Goal: Task Accomplishment & Management: Manage account settings

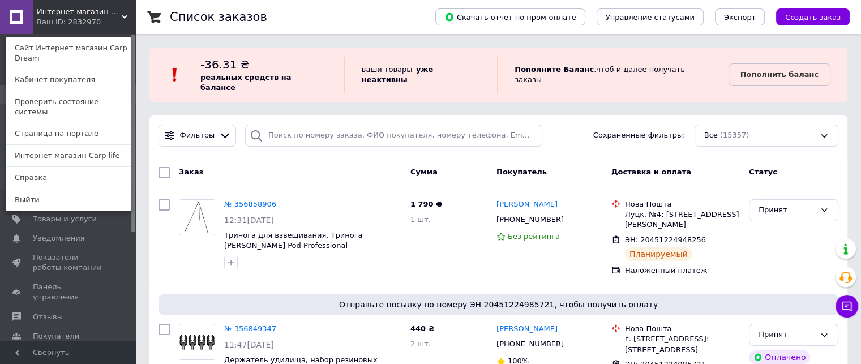
click at [84, 11] on span "Интернет магазин Carp Dream" at bounding box center [79, 12] width 85 height 10
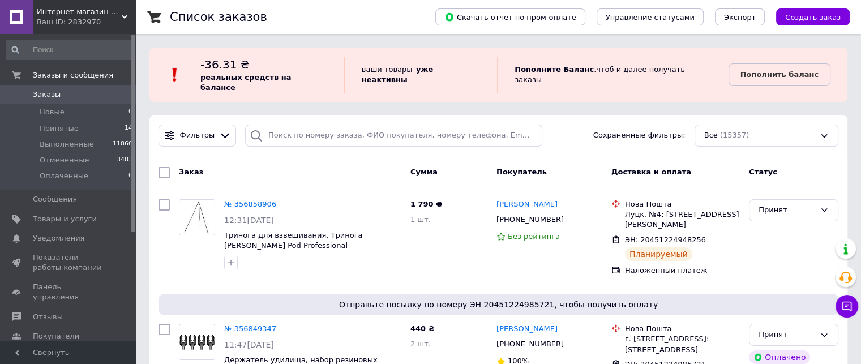
click at [76, 7] on span "Интернет магазин Carp Dream" at bounding box center [79, 12] width 85 height 10
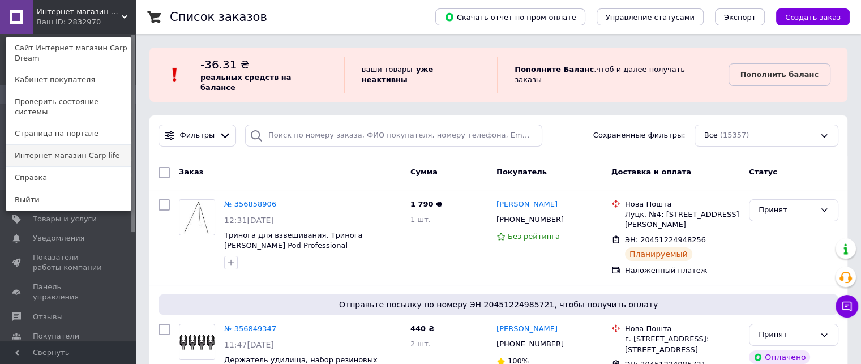
click at [79, 145] on link "Интернет магазин Carp life" at bounding box center [68, 156] width 125 height 22
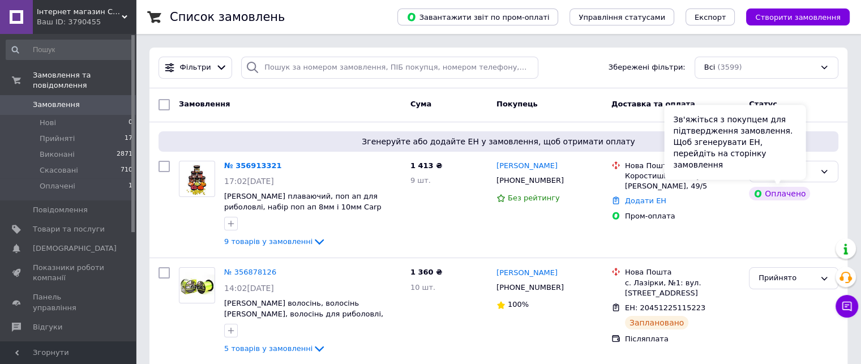
click at [795, 173] on div "Зв'яжіться з покупцем для підтвердження замовлення. Щоб згенерувати ЕН, перейді…" at bounding box center [735, 142] width 142 height 75
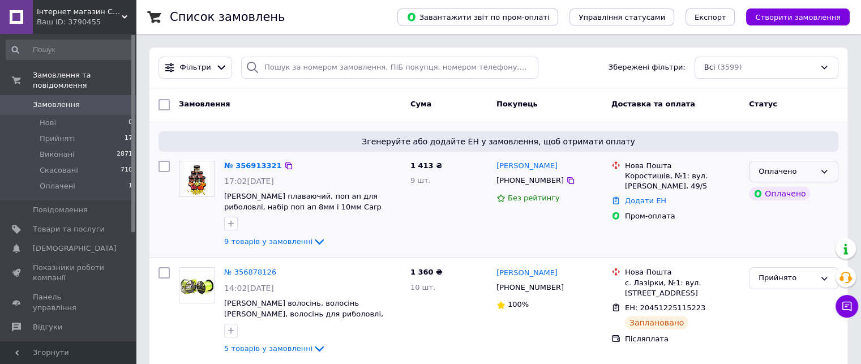
click at [792, 167] on div "Оплачено" at bounding box center [786, 172] width 57 height 12
click at [785, 190] on li "Прийнято" at bounding box center [793, 195] width 88 height 21
click at [288, 242] on span "9 товарів у замовленні" at bounding box center [268, 241] width 88 height 8
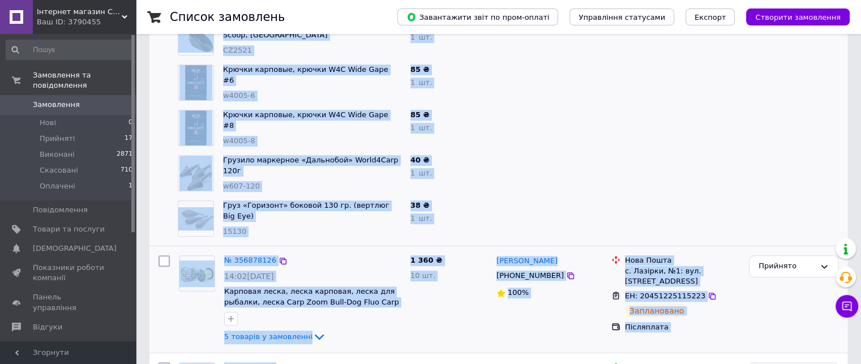
scroll to position [453, 0]
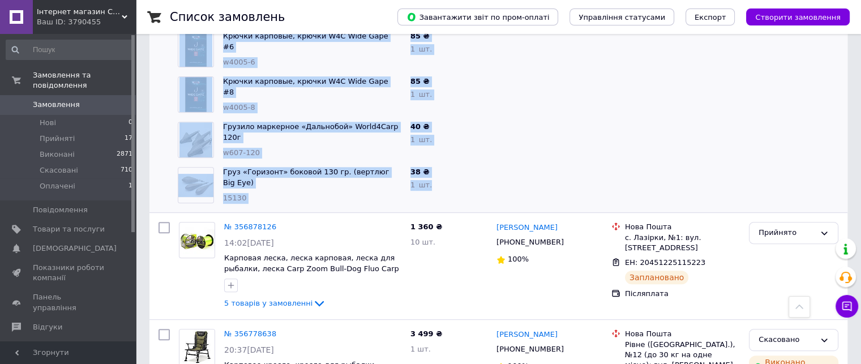
drag, startPoint x: 221, startPoint y: 138, endPoint x: 428, endPoint y: 194, distance: 215.3
copy div "Набор игл для бойлов, набор игл для монтажа, иглы монтажные Tempo Needle & Scis…"
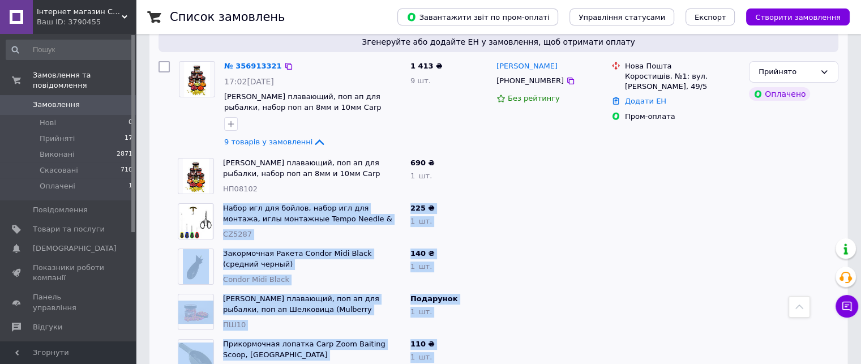
scroll to position [0, 0]
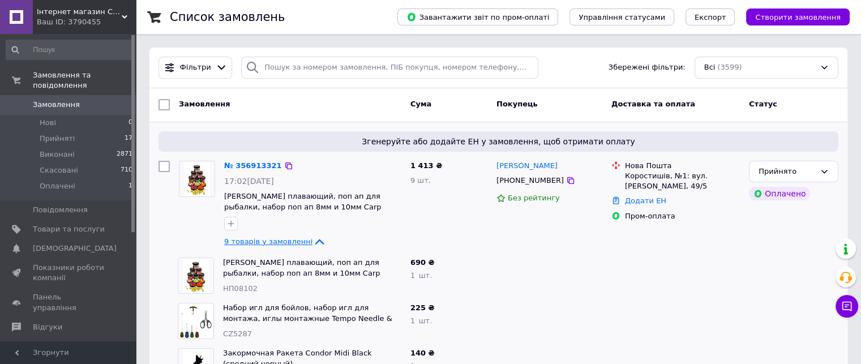
click at [278, 241] on span "9 товарів у замовленні" at bounding box center [268, 241] width 88 height 8
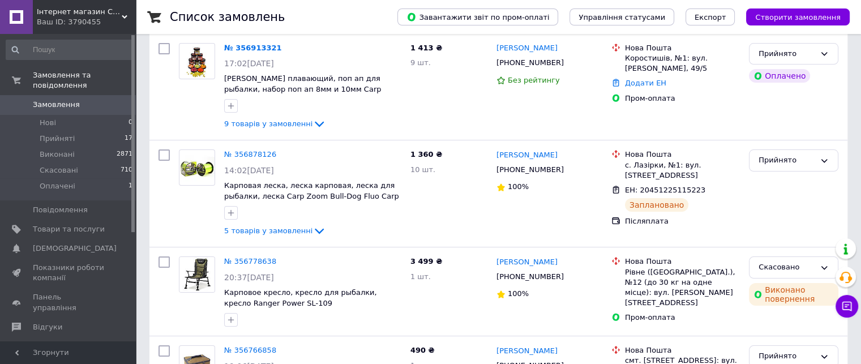
scroll to position [226, 0]
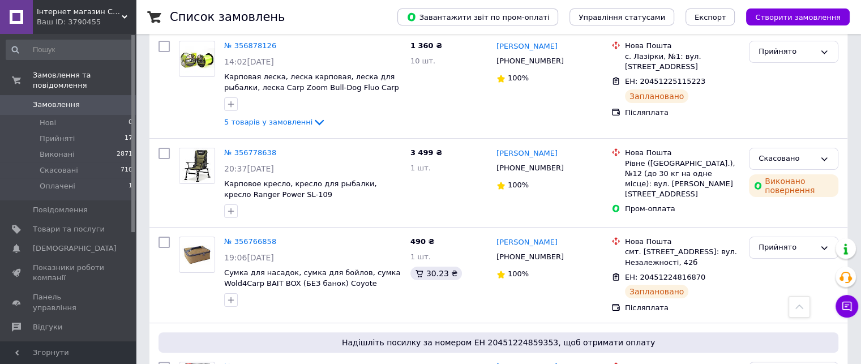
click at [78, 15] on span "Інтернет магазин Carp life" at bounding box center [79, 12] width 85 height 10
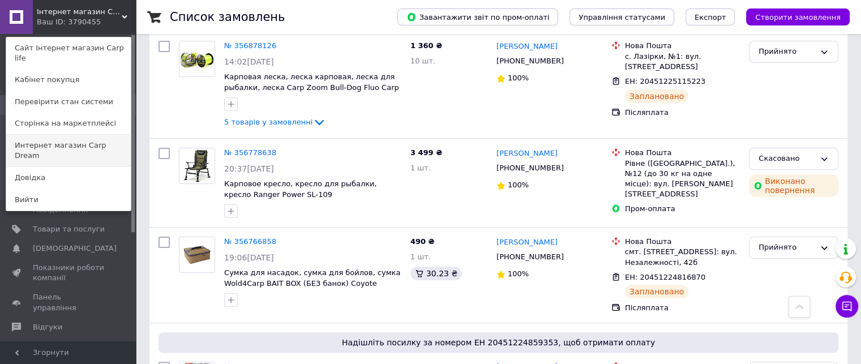
click at [98, 136] on link "Интернет магазин Carp Dream" at bounding box center [68, 151] width 125 height 32
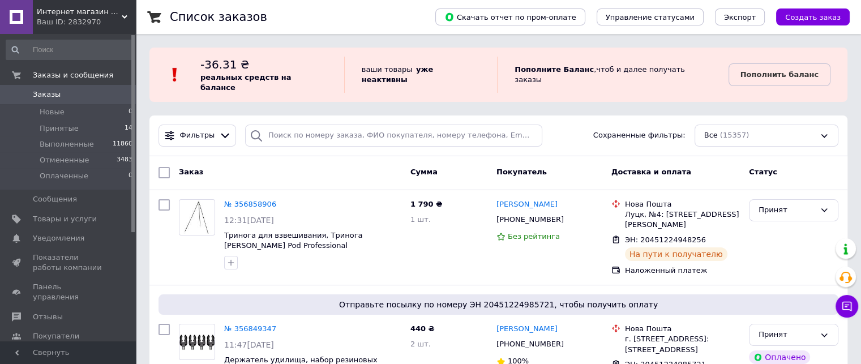
click at [63, 15] on span "Интернет магазин Carp Dream" at bounding box center [79, 12] width 85 height 10
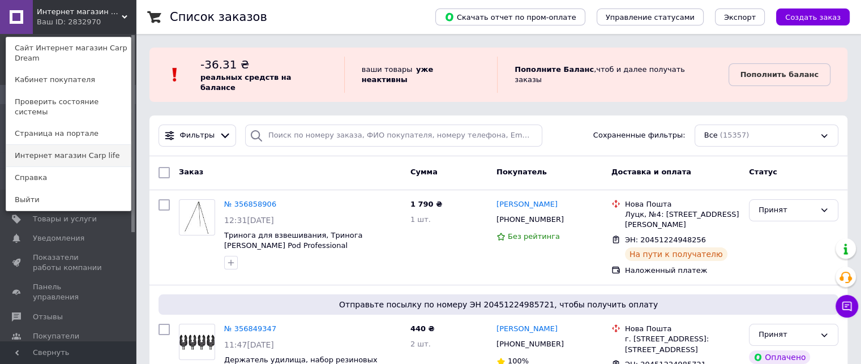
click at [93, 146] on link "Интернет магазин Carp life" at bounding box center [68, 156] width 125 height 22
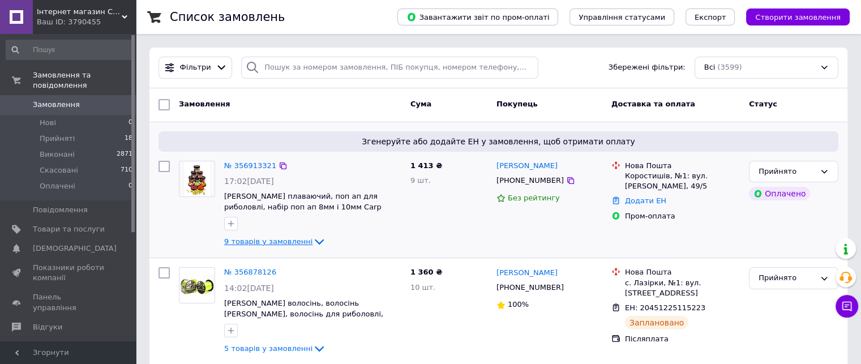
click at [260, 237] on span "9 товарів у замовленні" at bounding box center [268, 241] width 88 height 8
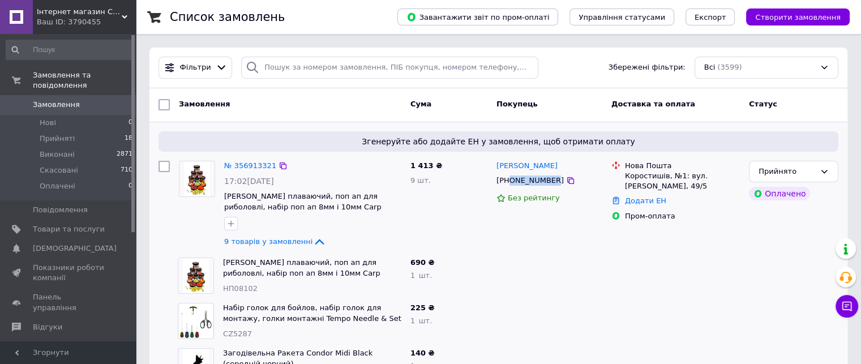
drag, startPoint x: 509, startPoint y: 181, endPoint x: 548, endPoint y: 183, distance: 38.6
click at [548, 183] on div "[PHONE_NUMBER]" at bounding box center [530, 180] width 72 height 15
copy div "0989495745"
drag, startPoint x: 553, startPoint y: 165, endPoint x: 523, endPoint y: 165, distance: 30.0
click at [523, 165] on div "[PERSON_NAME]" at bounding box center [549, 166] width 108 height 13
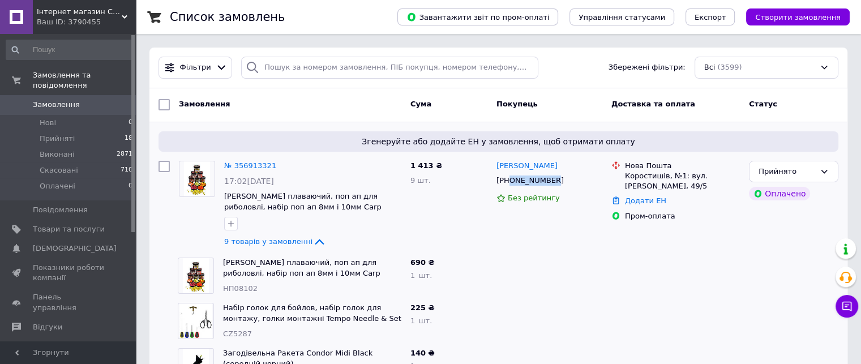
copy link "Черв'юк"
drag, startPoint x: 509, startPoint y: 182, endPoint x: 547, endPoint y: 180, distance: 37.4
click at [547, 180] on div "[PHONE_NUMBER]" at bounding box center [530, 180] width 72 height 15
copy div "0989495745"
click at [245, 285] on span "НП08102" at bounding box center [240, 288] width 35 height 8
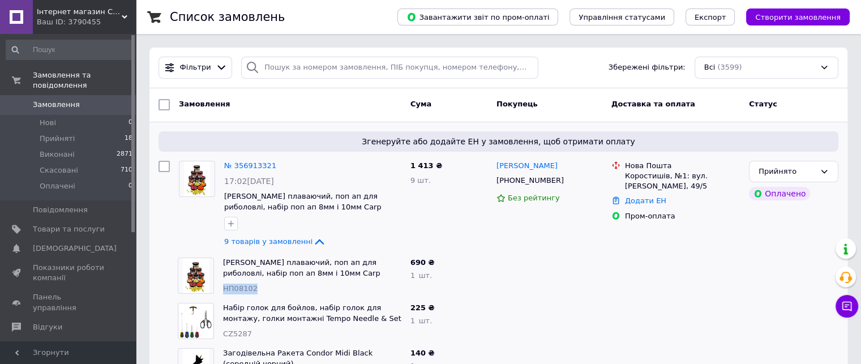
click at [245, 285] on span "НП08102" at bounding box center [240, 288] width 35 height 8
copy span "НП08102"
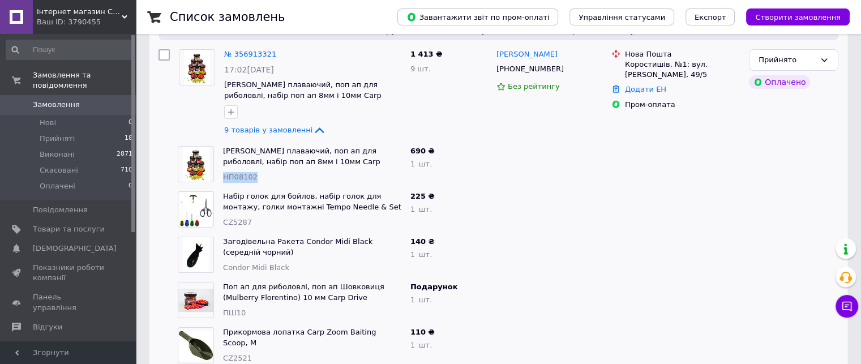
scroll to position [113, 0]
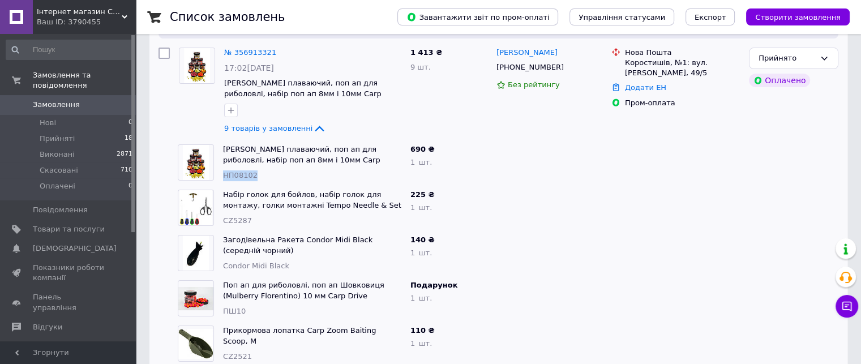
click at [238, 221] on span "CZ5287" at bounding box center [237, 220] width 29 height 8
copy span "CZ5287"
drag, startPoint x: 387, startPoint y: 240, endPoint x: 268, endPoint y: 239, distance: 118.9
click at [268, 239] on span "Загодівельна Ракета Condor Midi Black (середній чорний)" at bounding box center [312, 245] width 178 height 21
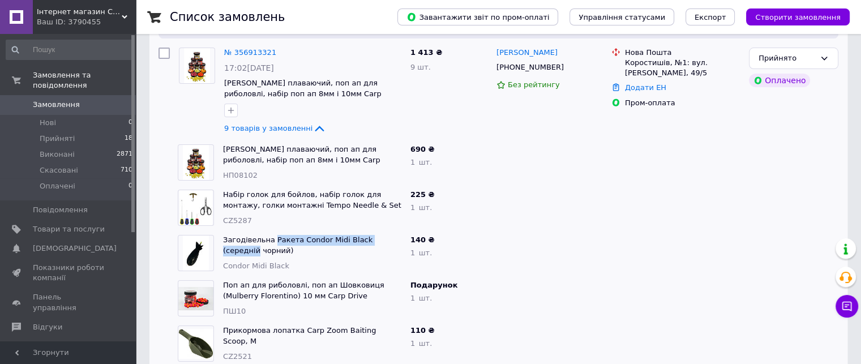
copy link "Ракета Condor Midi Black (середній"
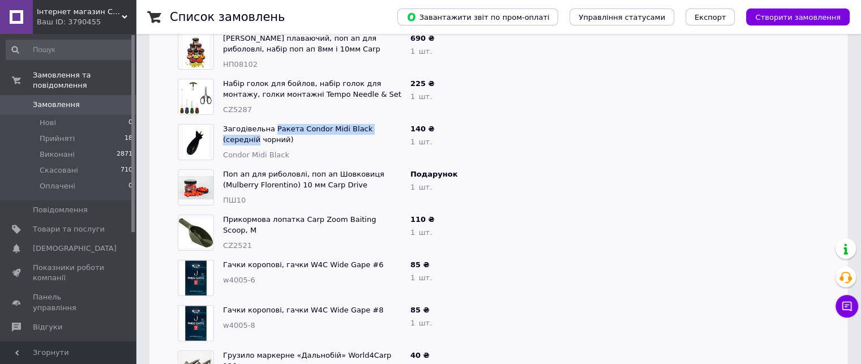
scroll to position [226, 0]
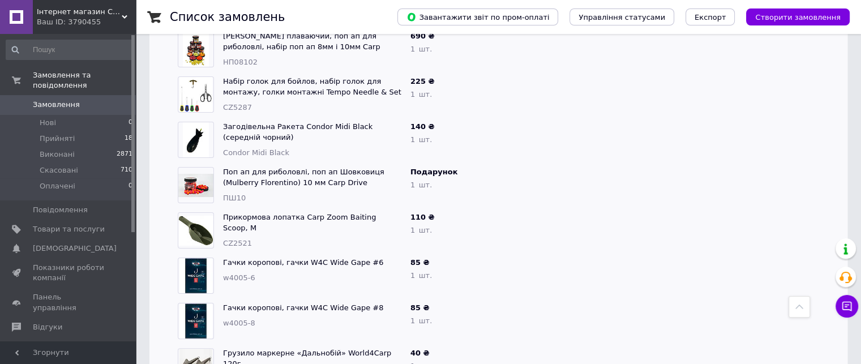
click at [242, 239] on span "CZ2521" at bounding box center [237, 243] width 29 height 8
copy span "CZ2521"
click at [280, 238] on div "Прикормова лопатка Carp Zoom Baiting Scoop, М CZ2521" at bounding box center [311, 230] width 187 height 45
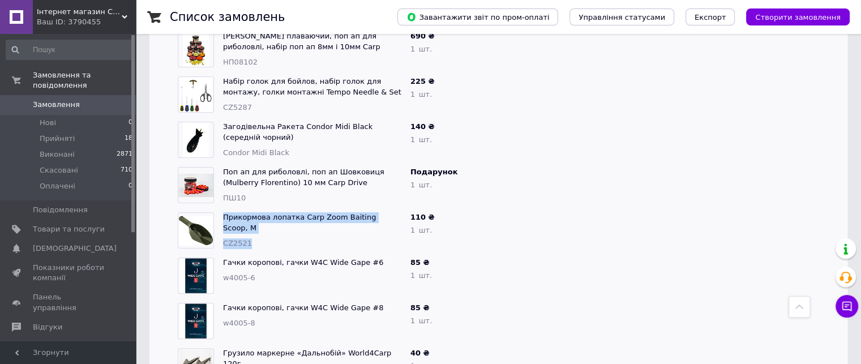
drag, startPoint x: 235, startPoint y: 225, endPoint x: 223, endPoint y: 211, distance: 18.5
click at [223, 211] on div "Прикормова лопатка Carp Zoom Baiting Scoop, М CZ2521" at bounding box center [311, 230] width 187 height 45
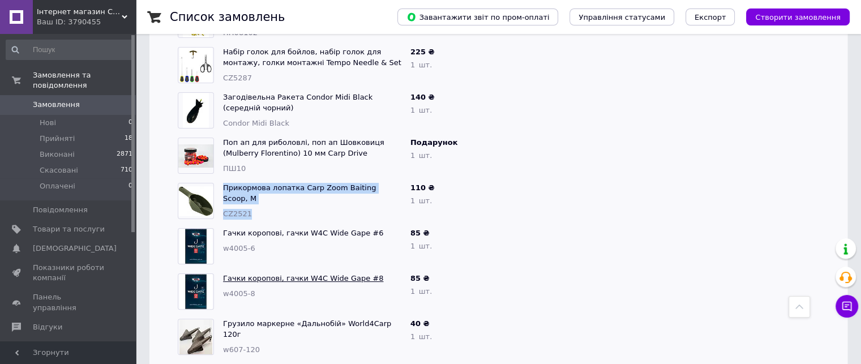
scroll to position [283, 0]
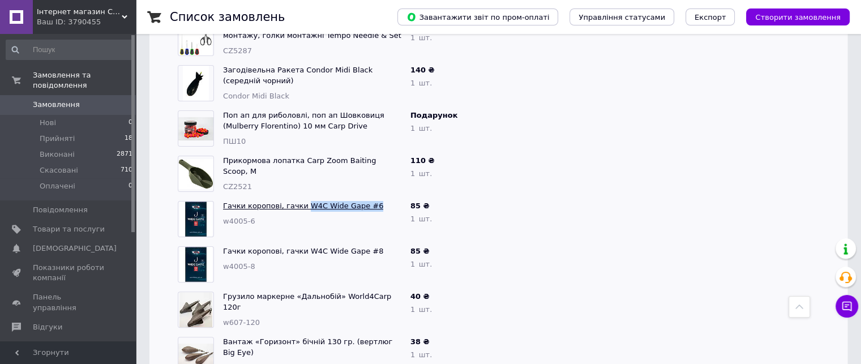
drag, startPoint x: 362, startPoint y: 205, endPoint x: 302, endPoint y: 204, distance: 60.0
click at [302, 204] on span "Гачки коропові, гачки W4C Wide Gape #6" at bounding box center [312, 206] width 178 height 11
copy link "W4C Wide Gape #6"
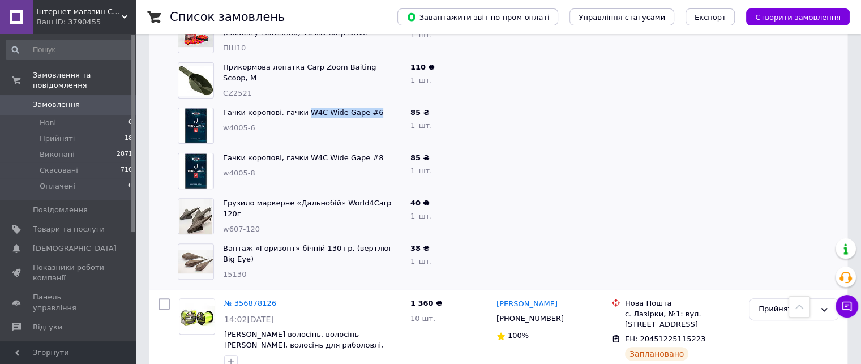
scroll to position [396, 0]
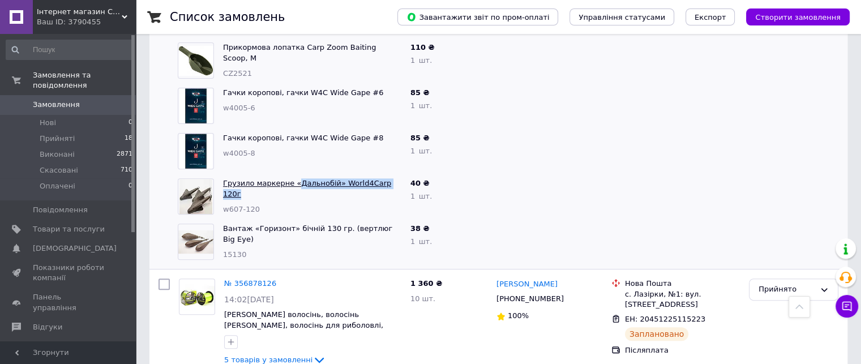
drag, startPoint x: 388, startPoint y: 183, endPoint x: 293, endPoint y: 181, distance: 95.7
click at [293, 181] on span "Грузило маркерне «Дальнобій» World4Carp 120г" at bounding box center [312, 188] width 178 height 21
copy link "Дальнобій» World4Carp 120г"
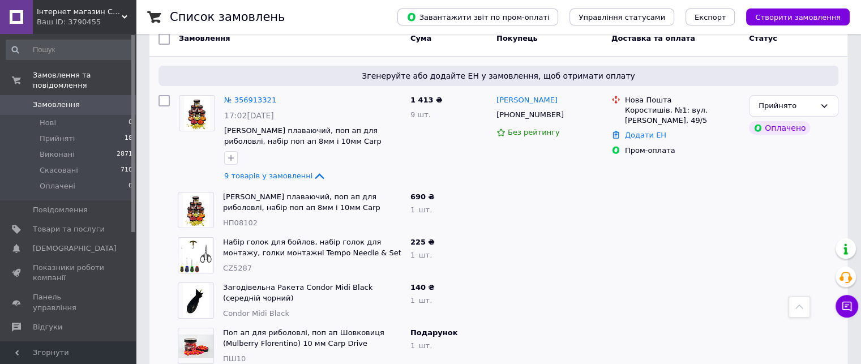
scroll to position [57, 0]
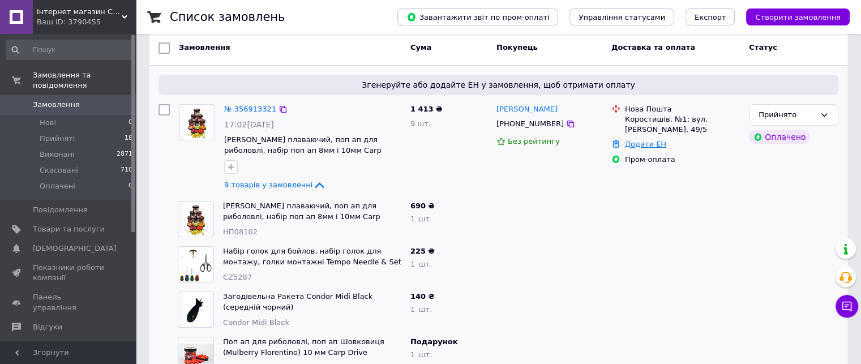
click at [636, 143] on link "Додати ЕН" at bounding box center [645, 144] width 41 height 8
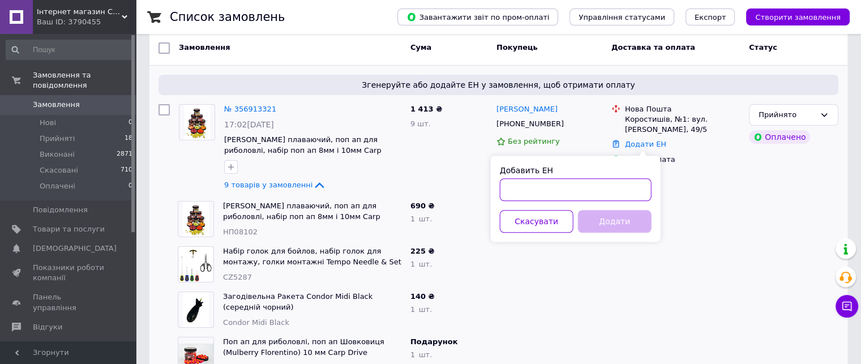
click at [518, 195] on input "Добавить ЕН" at bounding box center [576, 189] width 152 height 23
paste input "20451225325095"
type input "20451225325095"
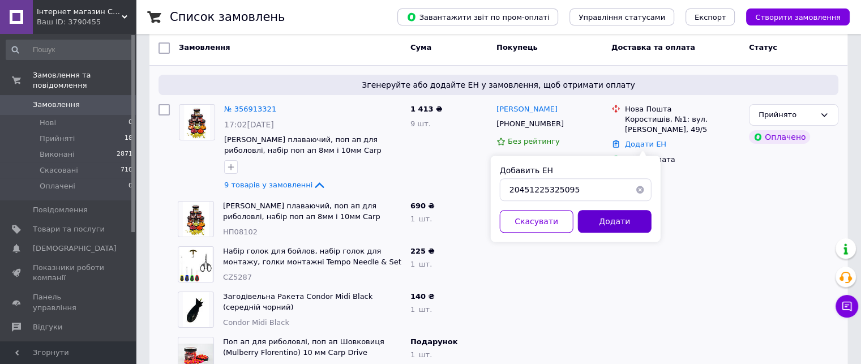
click at [604, 219] on button "Додати" at bounding box center [615, 221] width 74 height 23
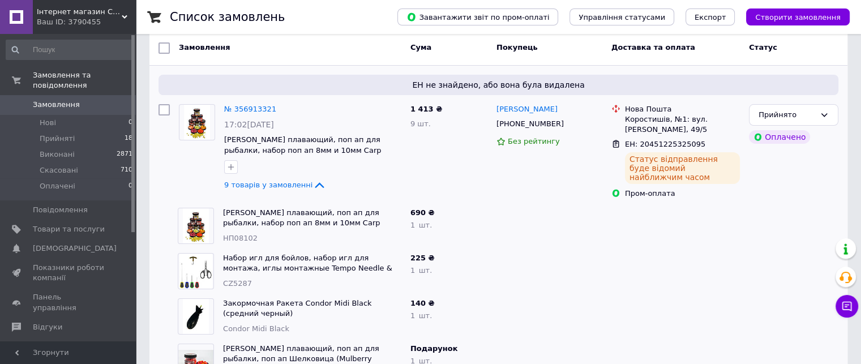
click at [235, 279] on span "CZ5287" at bounding box center [237, 283] width 29 height 8
copy span "CZ5287"
drag, startPoint x: 224, startPoint y: 321, endPoint x: 289, endPoint y: 323, distance: 65.1
click at [289, 324] on div "Condor Midi Black" at bounding box center [312, 329] width 178 height 11
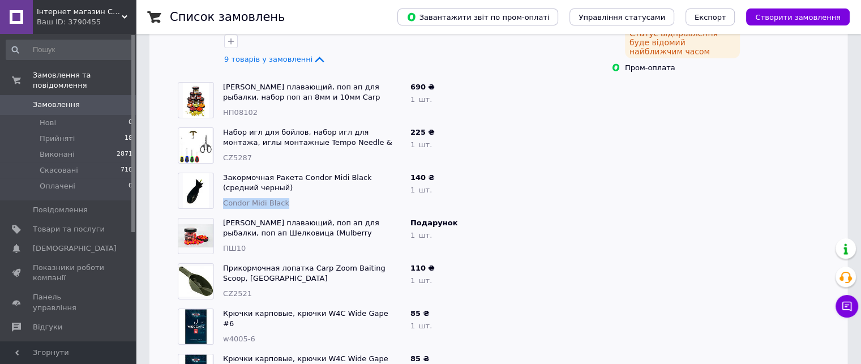
scroll to position [226, 0]
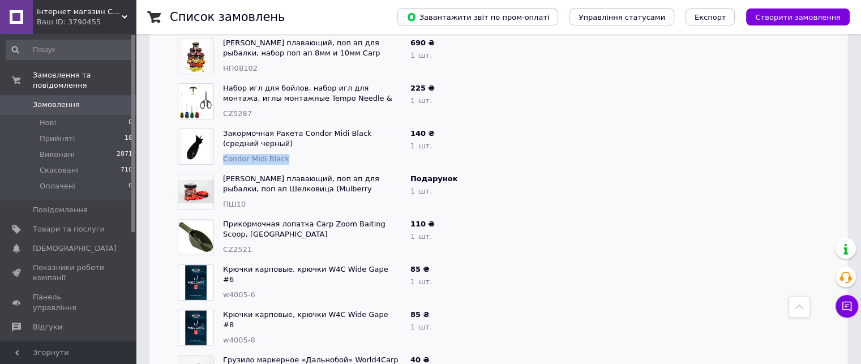
click at [233, 245] on span "CZ2521" at bounding box center [237, 249] width 29 height 8
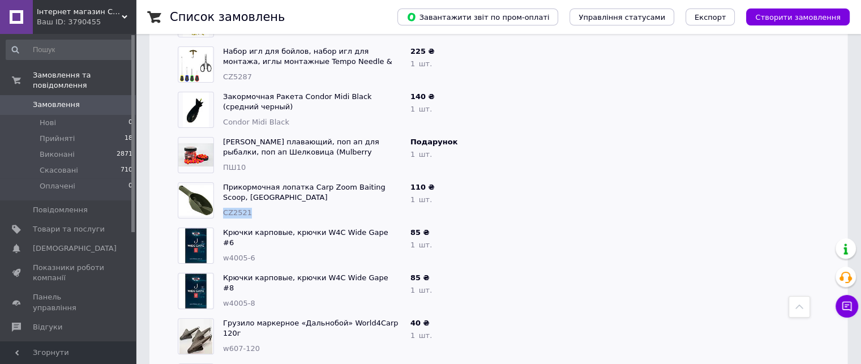
scroll to position [283, 0]
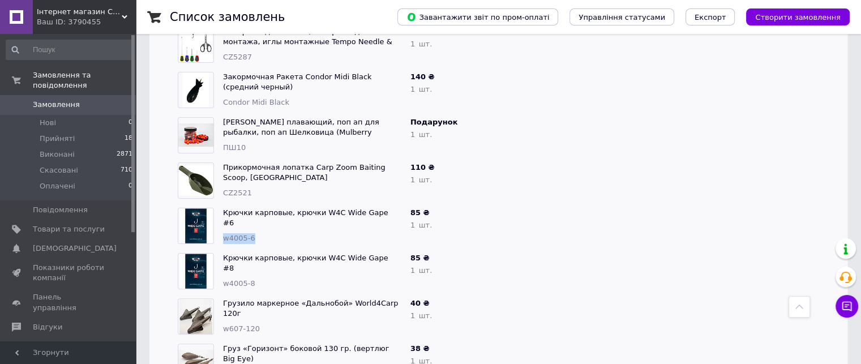
drag, startPoint x: 223, startPoint y: 221, endPoint x: 263, endPoint y: 224, distance: 39.7
click at [263, 233] on div "w4005-6" at bounding box center [312, 238] width 178 height 11
drag, startPoint x: 224, startPoint y: 267, endPoint x: 262, endPoint y: 267, distance: 37.9
click at [262, 278] on div "w4005-8" at bounding box center [312, 283] width 178 height 11
drag, startPoint x: 223, startPoint y: 314, endPoint x: 259, endPoint y: 313, distance: 36.2
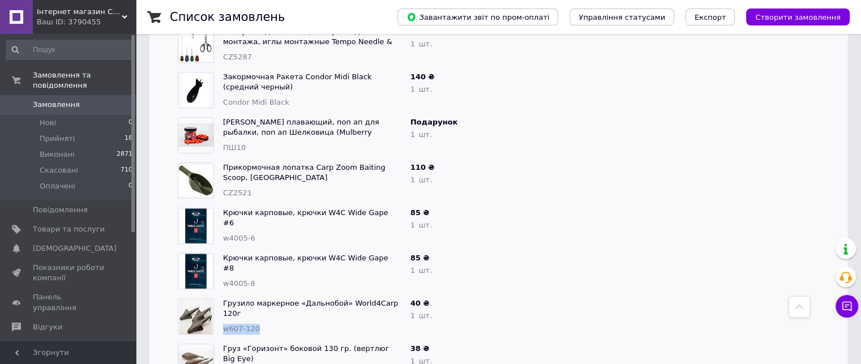
click at [259, 324] on div "w607-120" at bounding box center [312, 329] width 178 height 11
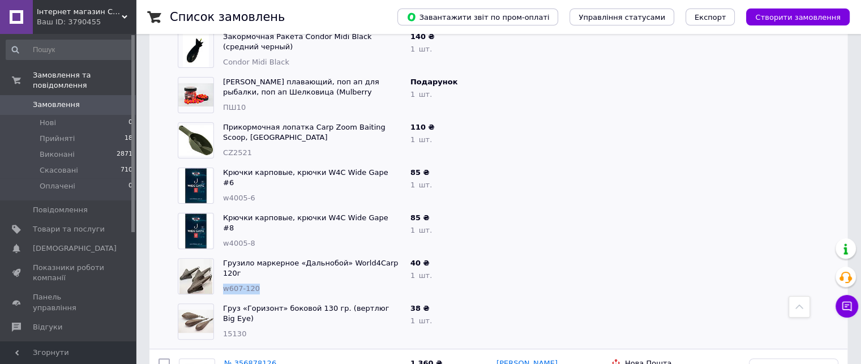
scroll to position [340, 0]
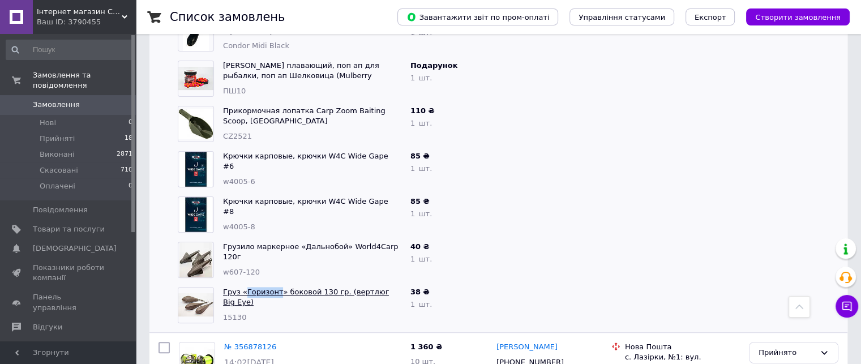
drag, startPoint x: 244, startPoint y: 278, endPoint x: 274, endPoint y: 281, distance: 30.1
click at [274, 282] on div "Груз «Горизонт» боковой 130 гр. (вертлюг Big Eye) 15130" at bounding box center [311, 304] width 187 height 45
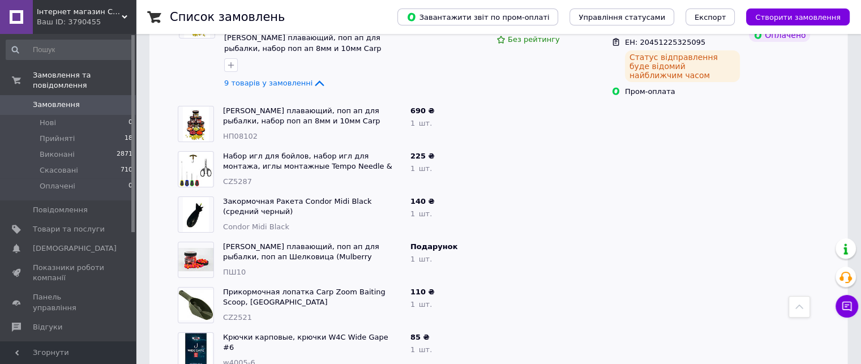
scroll to position [57, 0]
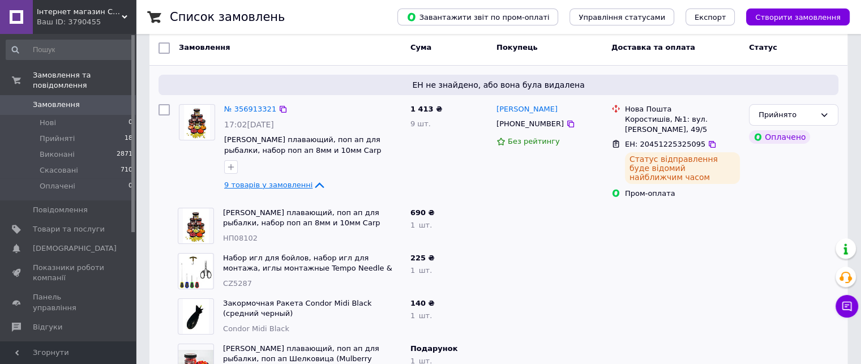
click at [282, 182] on span "9 товарів у замовленні" at bounding box center [268, 185] width 88 height 8
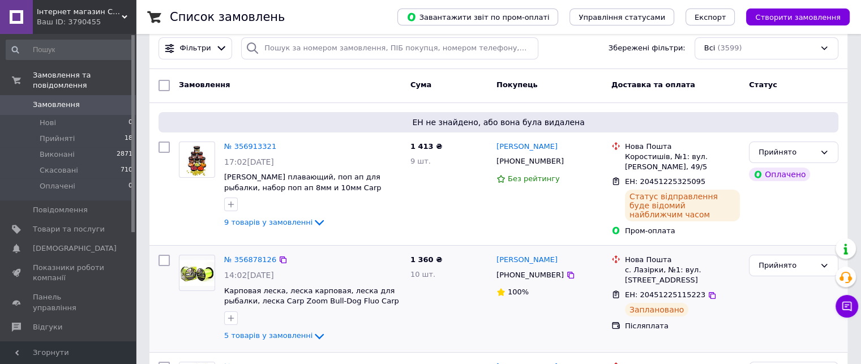
scroll to position [0, 0]
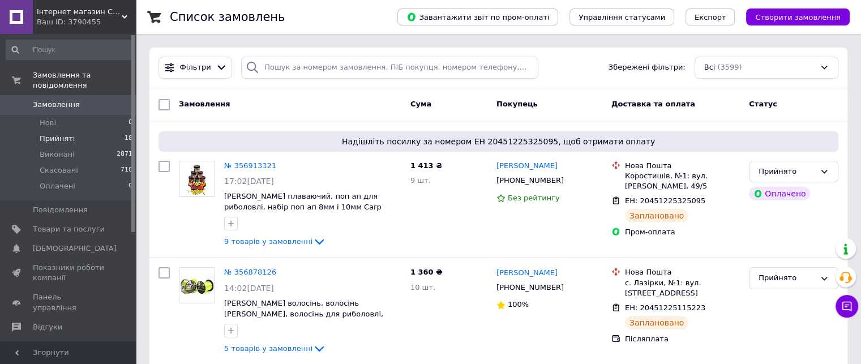
click at [63, 134] on span "Прийняті" at bounding box center [57, 139] width 35 height 10
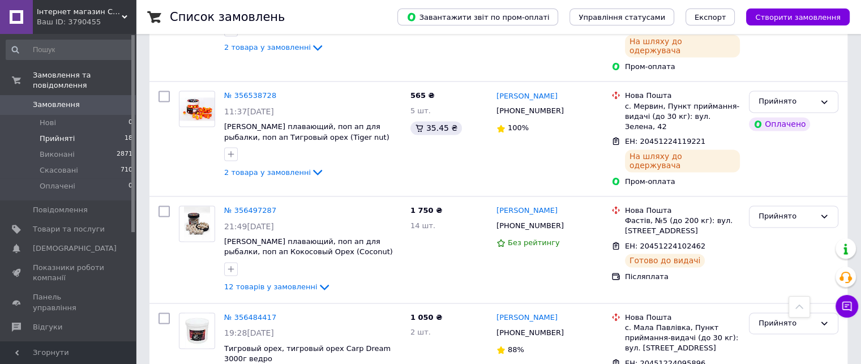
scroll to position [1750, 0]
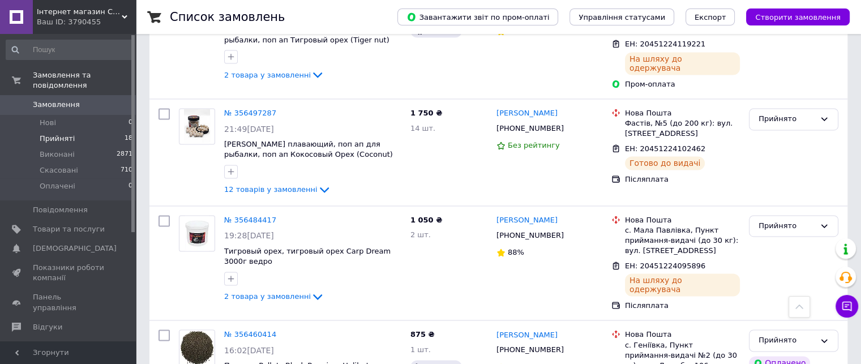
click at [60, 100] on span "Замовлення" at bounding box center [56, 105] width 47 height 10
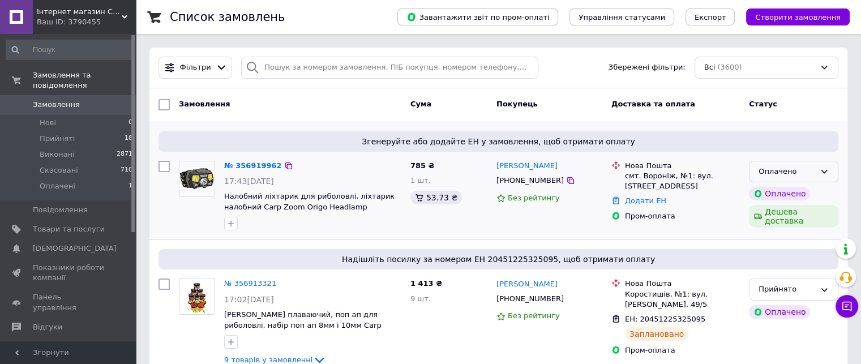
click at [774, 173] on div "Оплачено" at bounding box center [786, 172] width 57 height 12
click at [770, 191] on li "Прийнято" at bounding box center [793, 195] width 88 height 21
click at [73, 17] on div "Ваш ID: 3790455" at bounding box center [86, 22] width 99 height 10
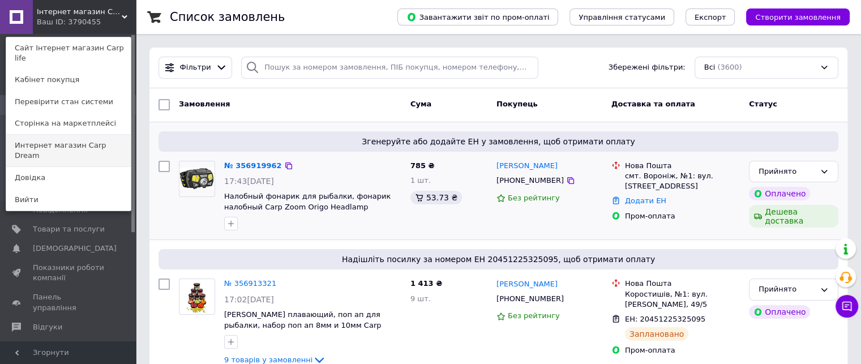
click at [74, 135] on link "Интернет магазин Carp Dream" at bounding box center [68, 151] width 125 height 32
